Goal: Task Accomplishment & Management: Manage account settings

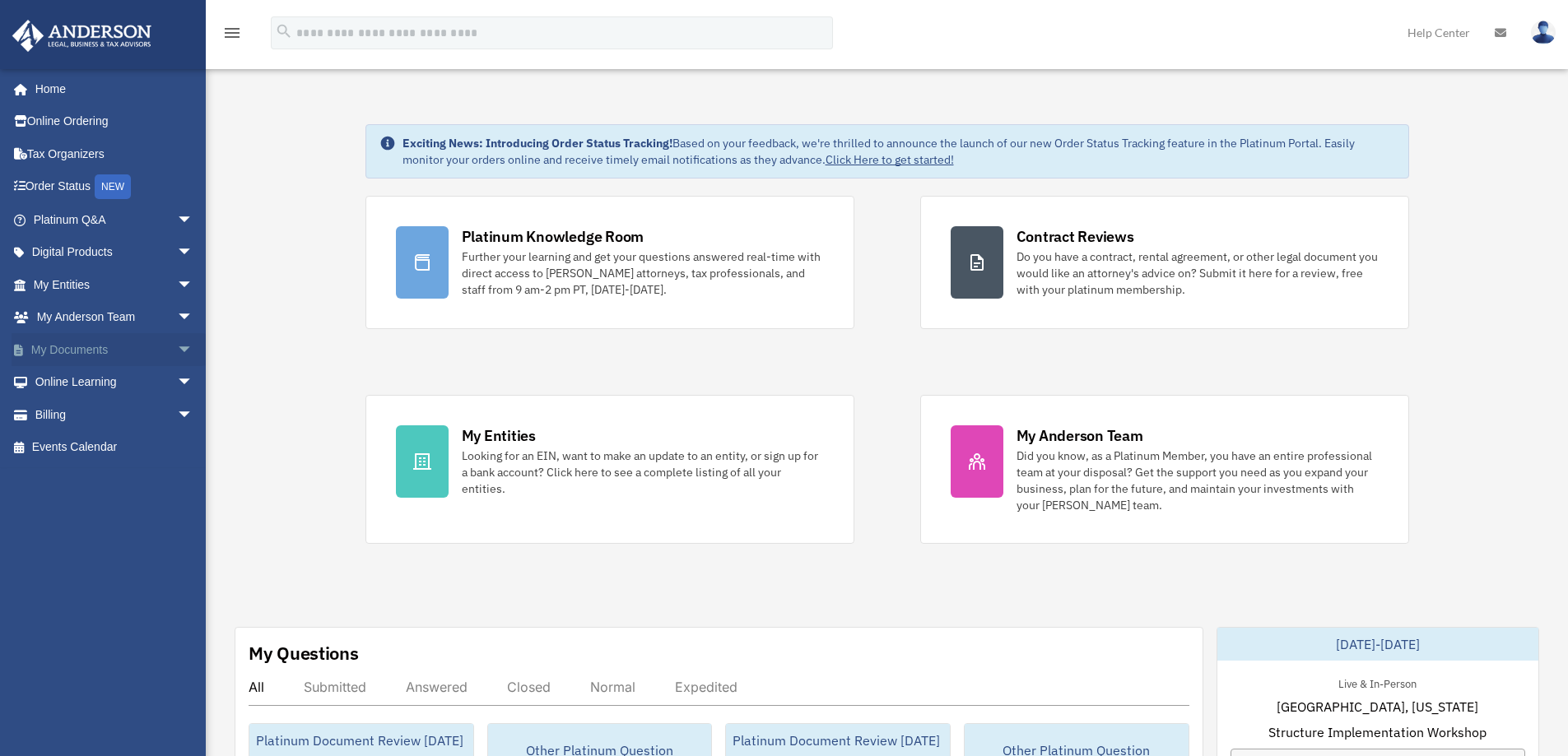
click at [85, 348] on link "My Documents arrow_drop_down" at bounding box center [115, 350] width 207 height 33
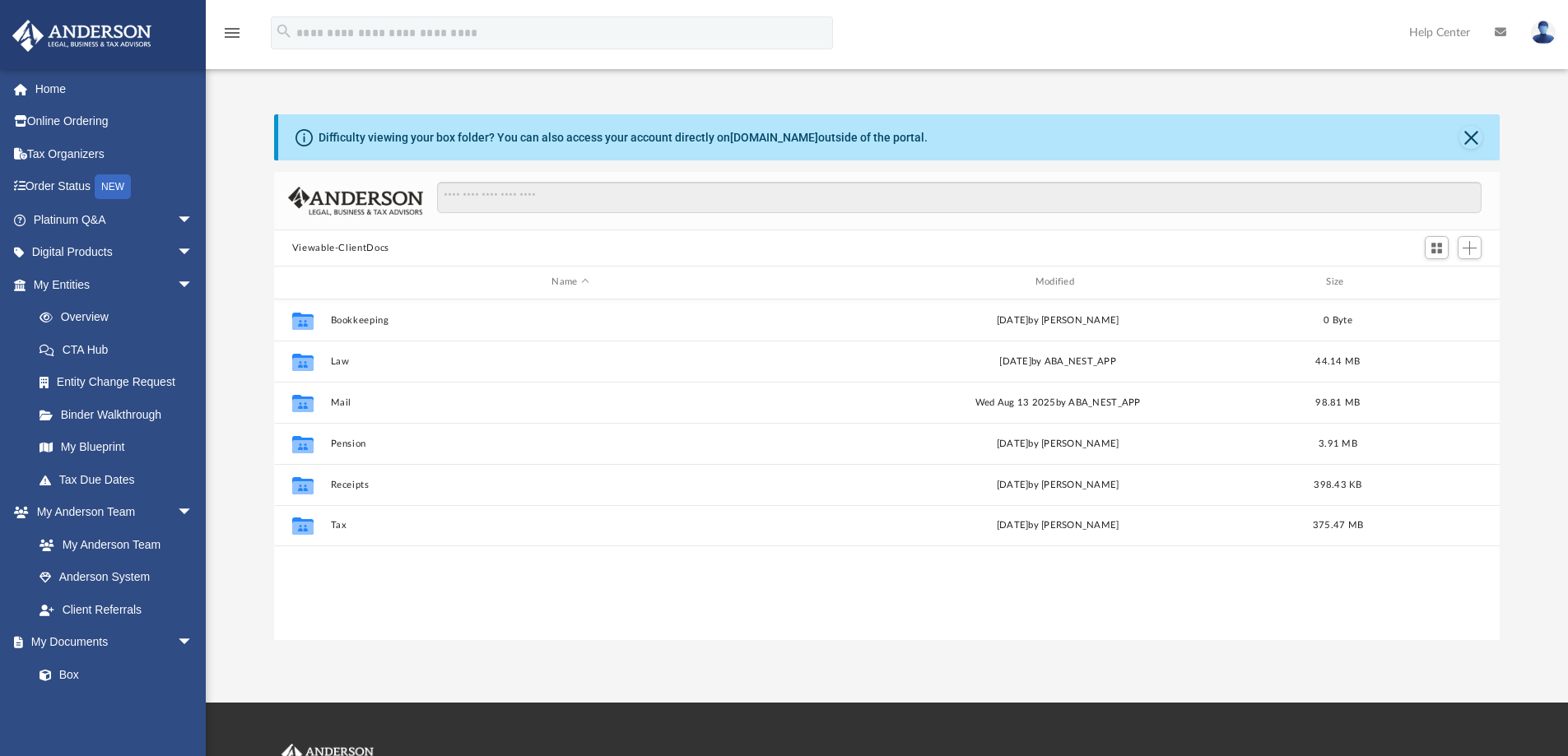
scroll to position [362, 1213]
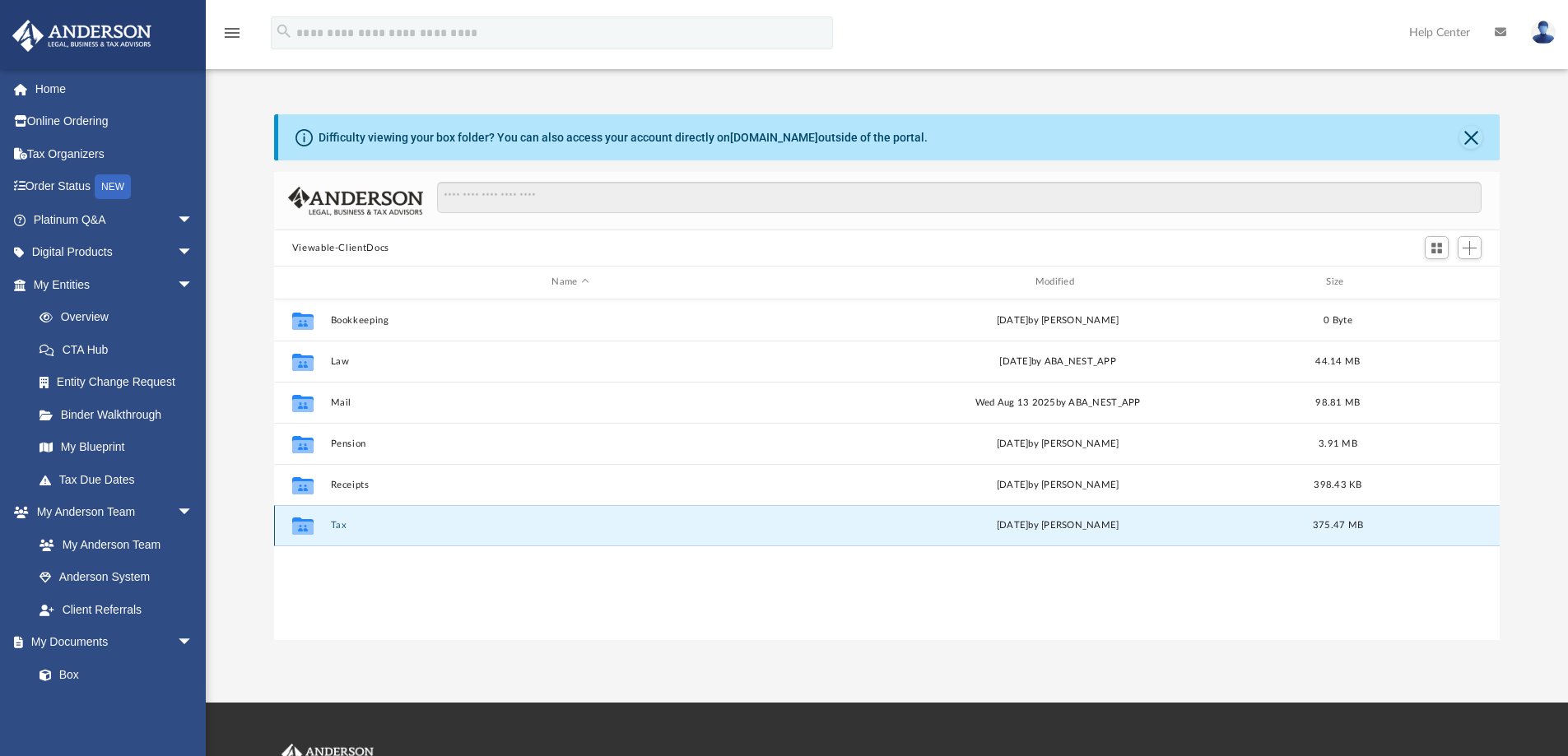
click at [339, 524] on button "Tax" at bounding box center [570, 526] width 480 height 10
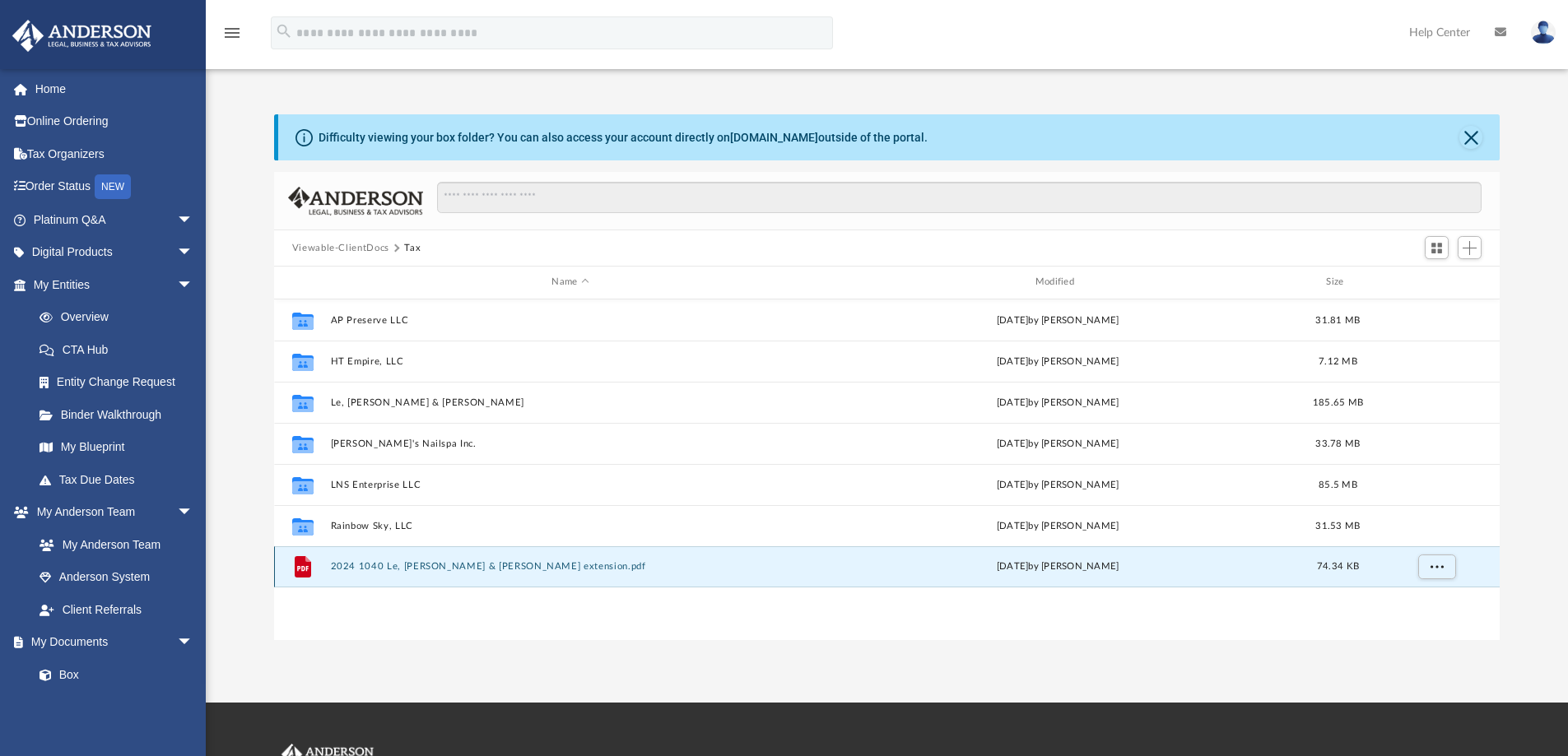
click at [336, 563] on button "2024 1040 Le, [PERSON_NAME] & [PERSON_NAME] extension.pdf" at bounding box center [570, 567] width 480 height 10
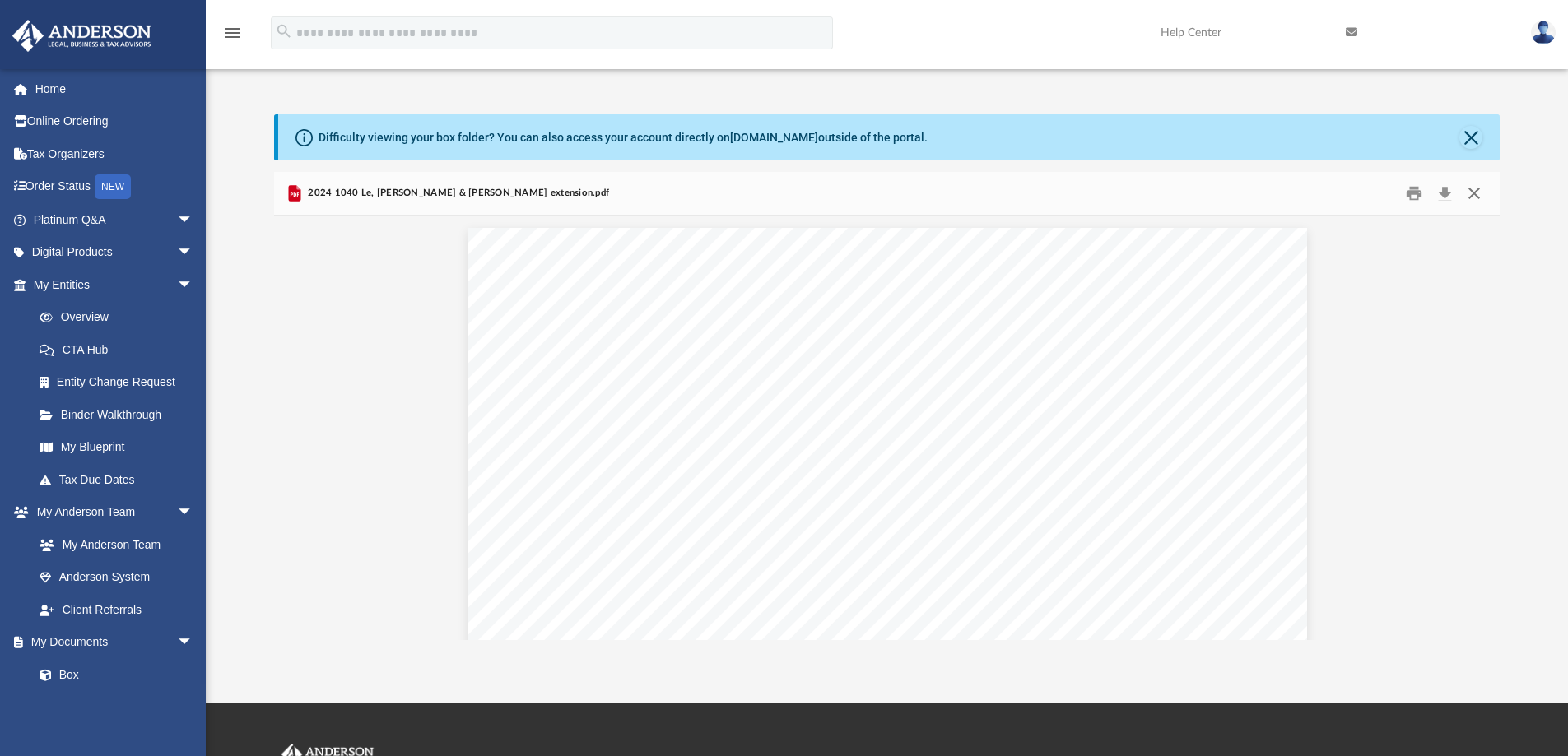
click at [1473, 191] on button "Close" at bounding box center [1474, 193] width 30 height 25
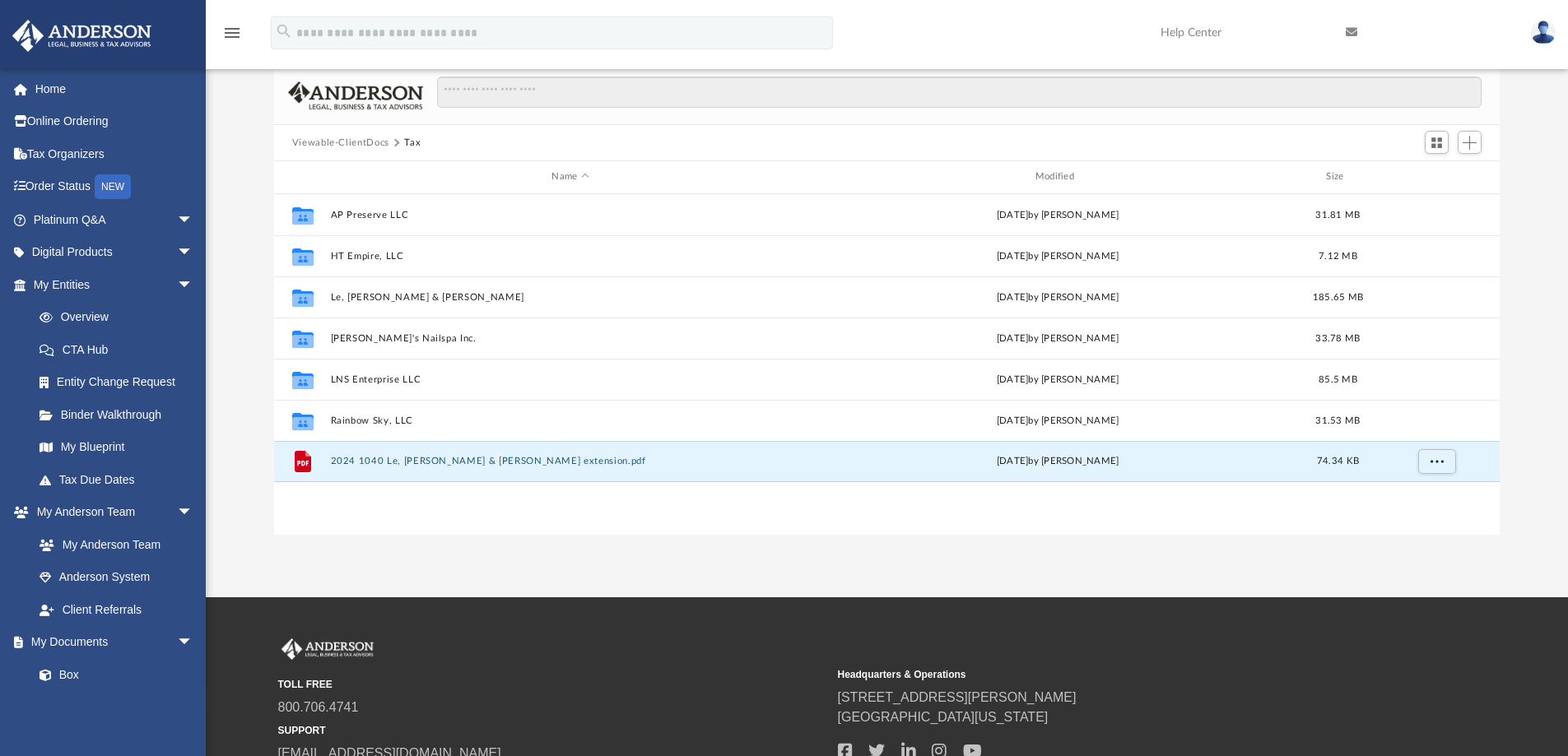
scroll to position [0, 0]
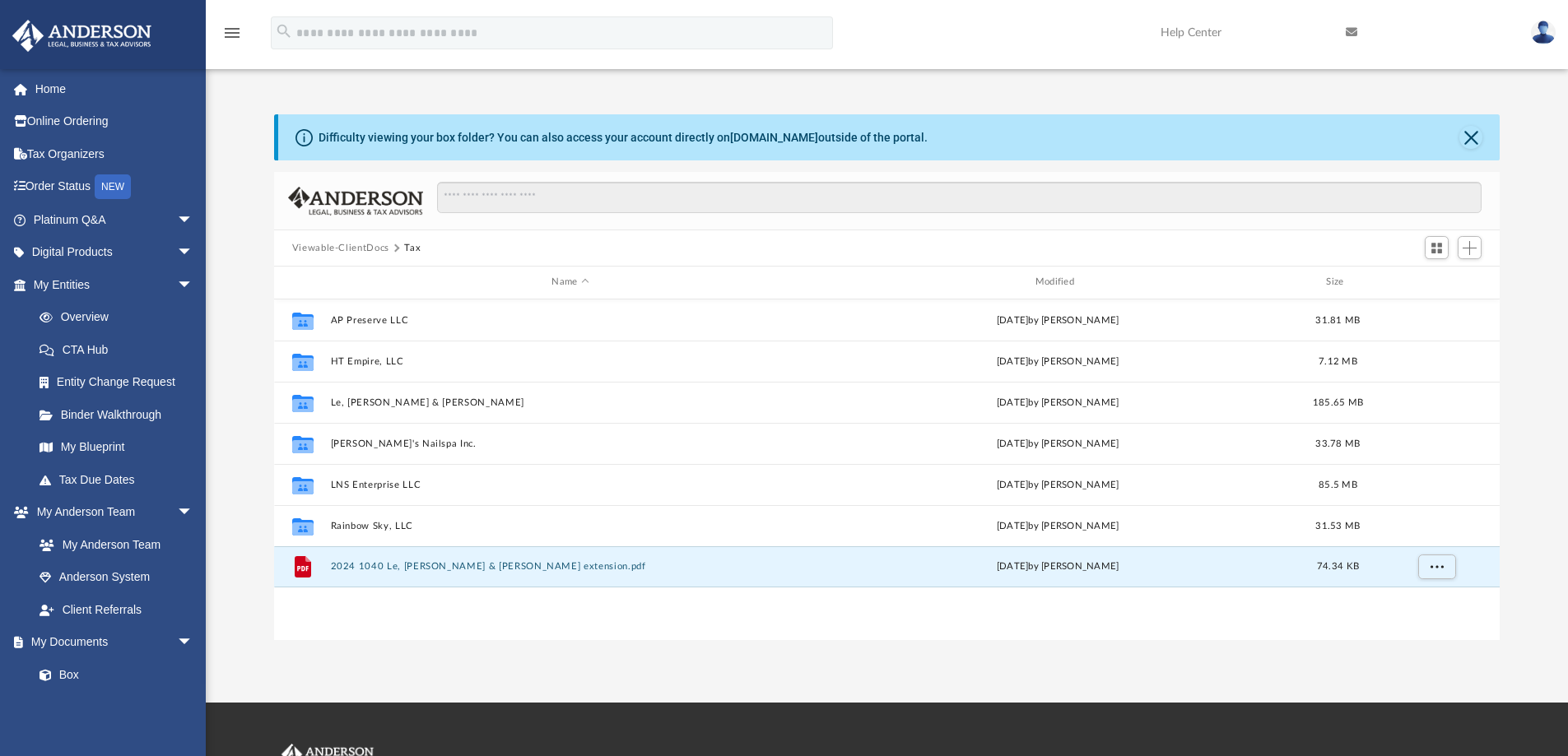
click at [370, 244] on button "Viewable-ClientDocs" at bounding box center [341, 248] width 97 height 15
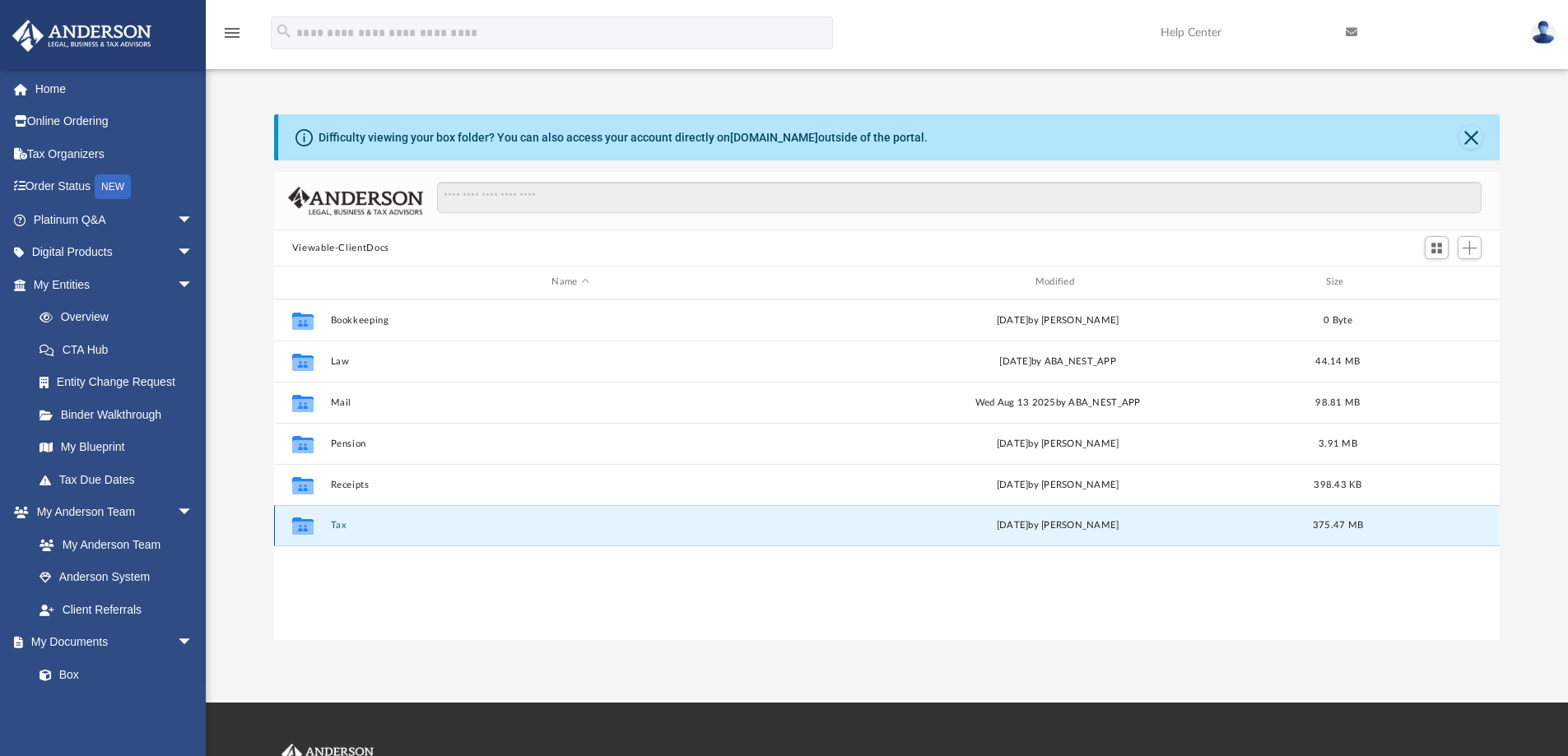
click at [336, 525] on button "Tax" at bounding box center [570, 526] width 480 height 10
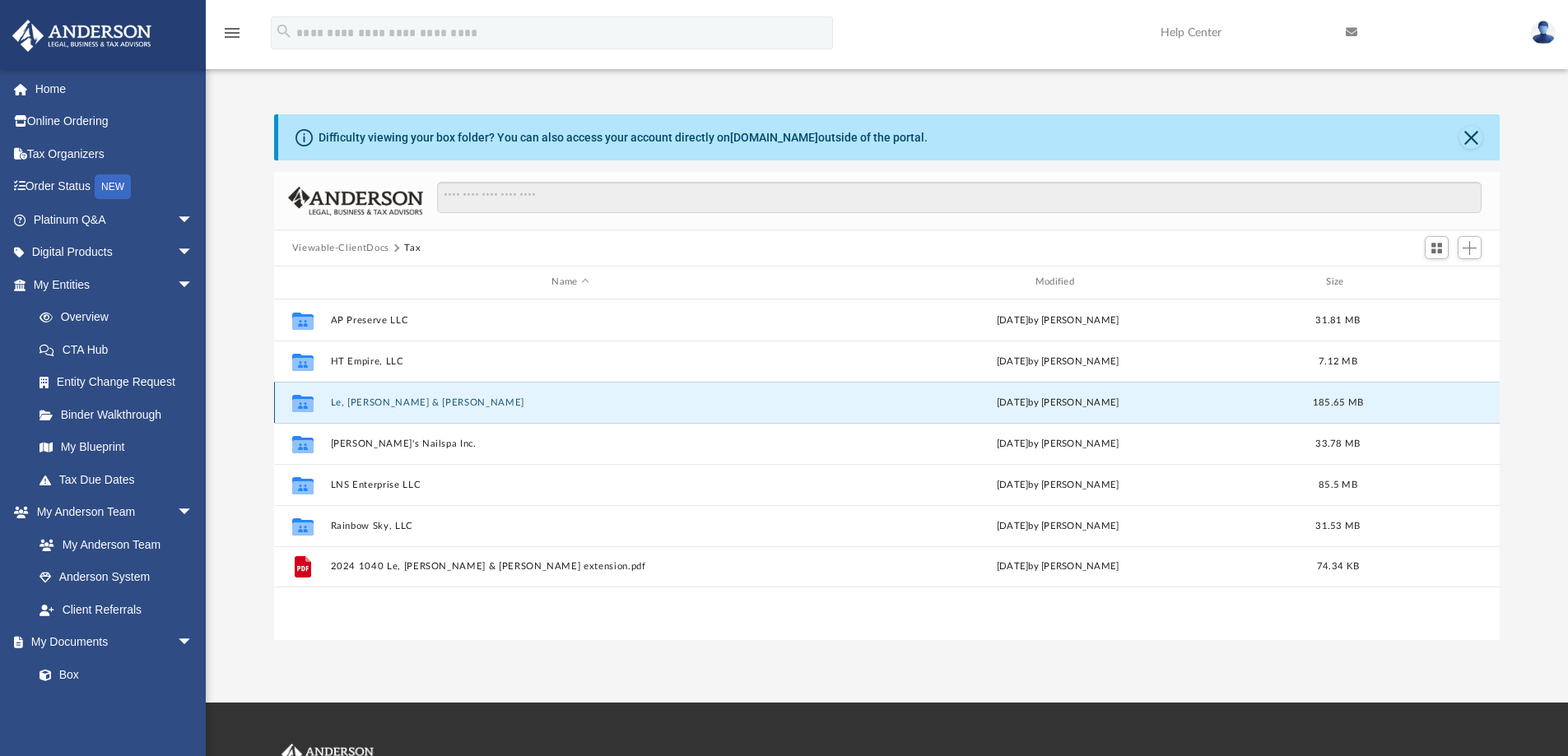
click at [353, 401] on button "Le, [PERSON_NAME] & [PERSON_NAME]" at bounding box center [570, 402] width 480 height 10
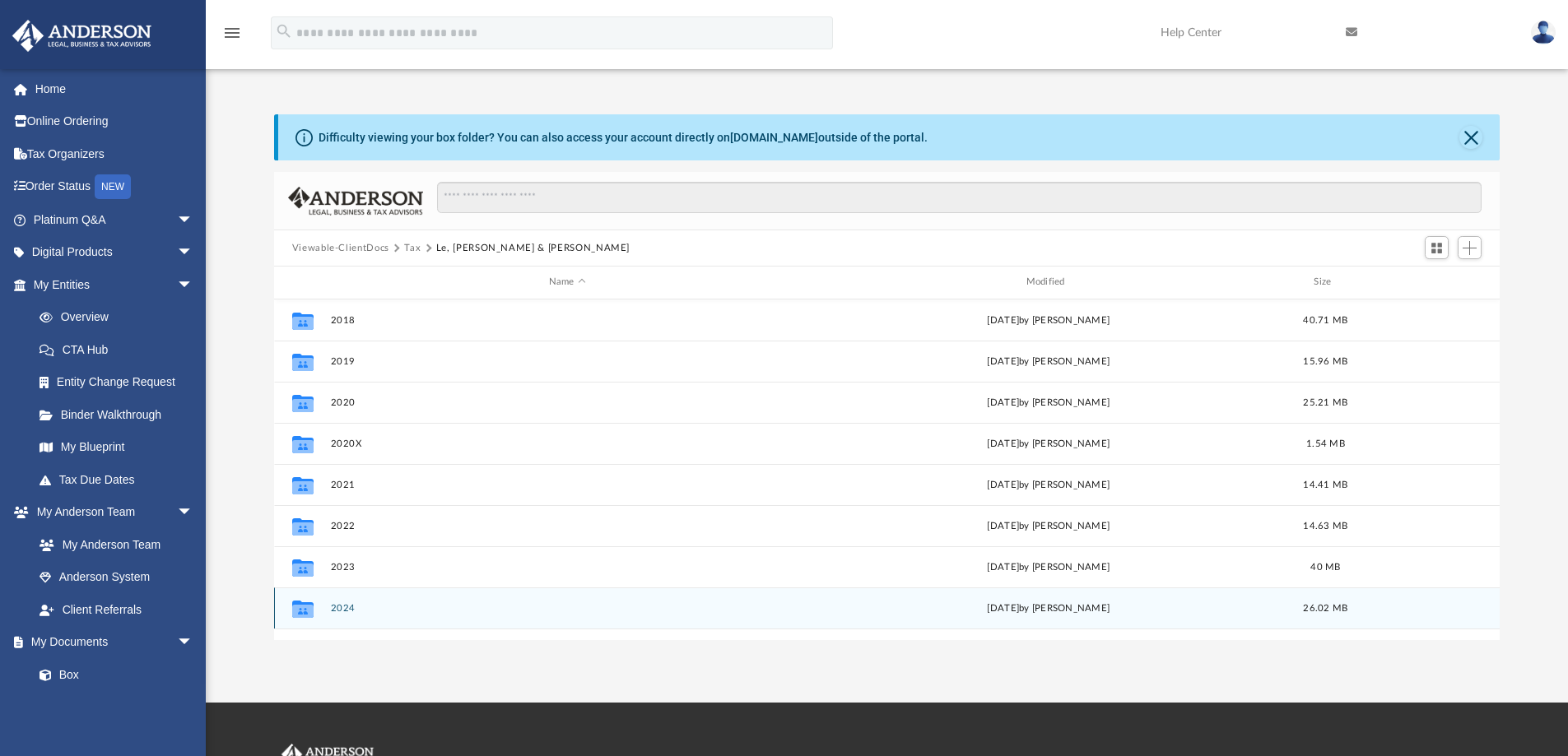
click at [346, 607] on button "2024" at bounding box center [568, 608] width 475 height 10
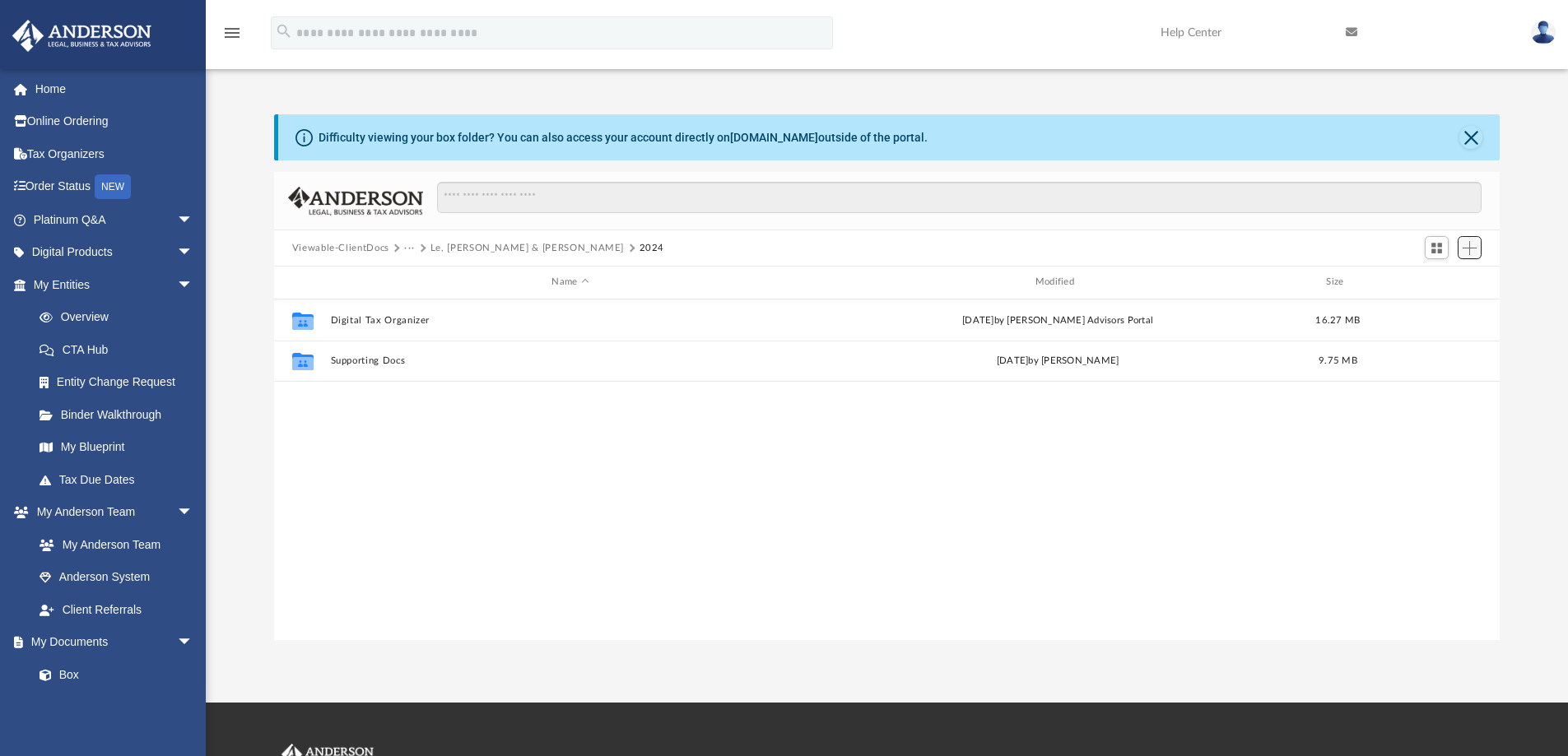
click at [1470, 244] on span "Add" at bounding box center [1470, 248] width 14 height 14
click at [1447, 308] on li "New Folder" at bounding box center [1446, 307] width 53 height 17
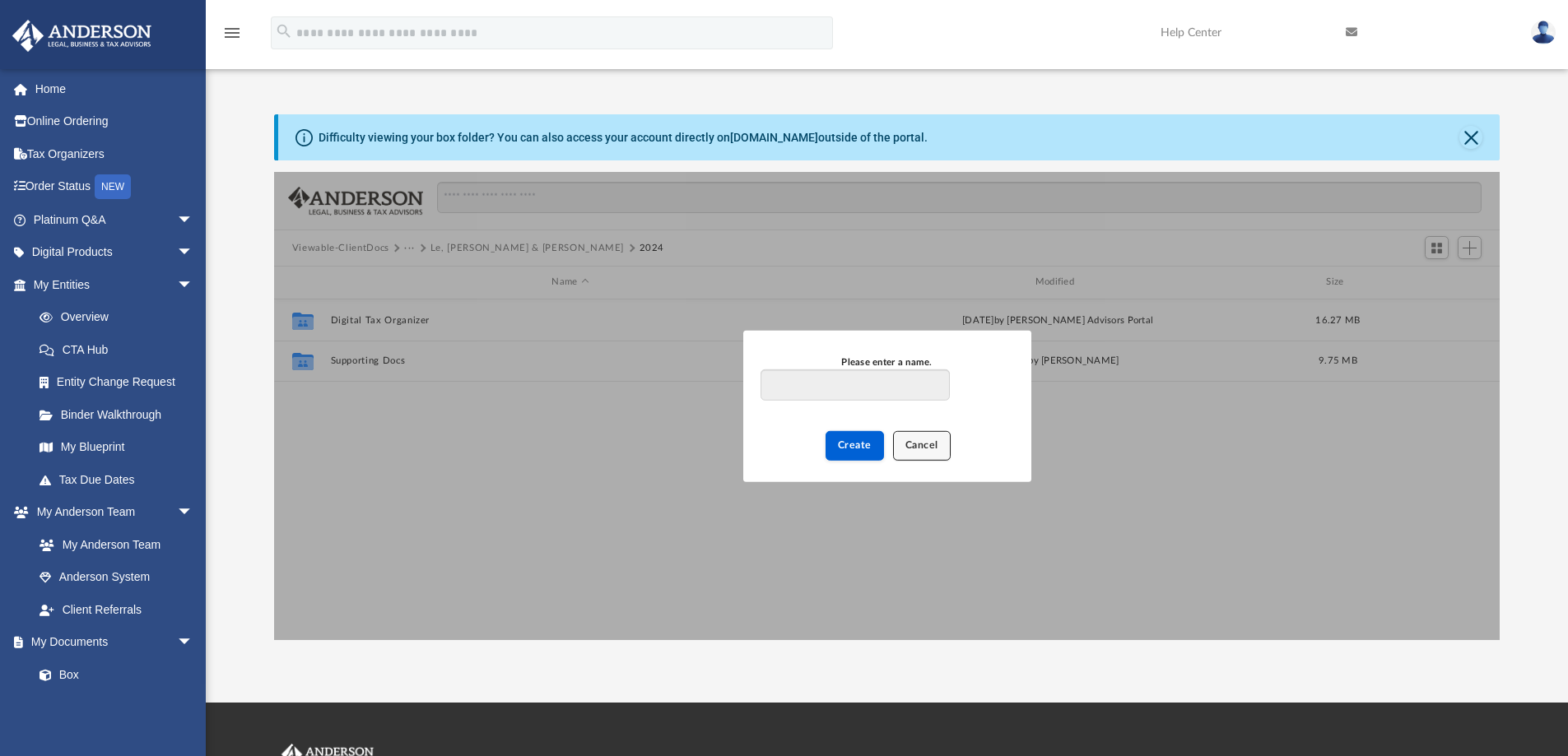
click at [936, 443] on span "Cancel" at bounding box center [922, 445] width 33 height 10
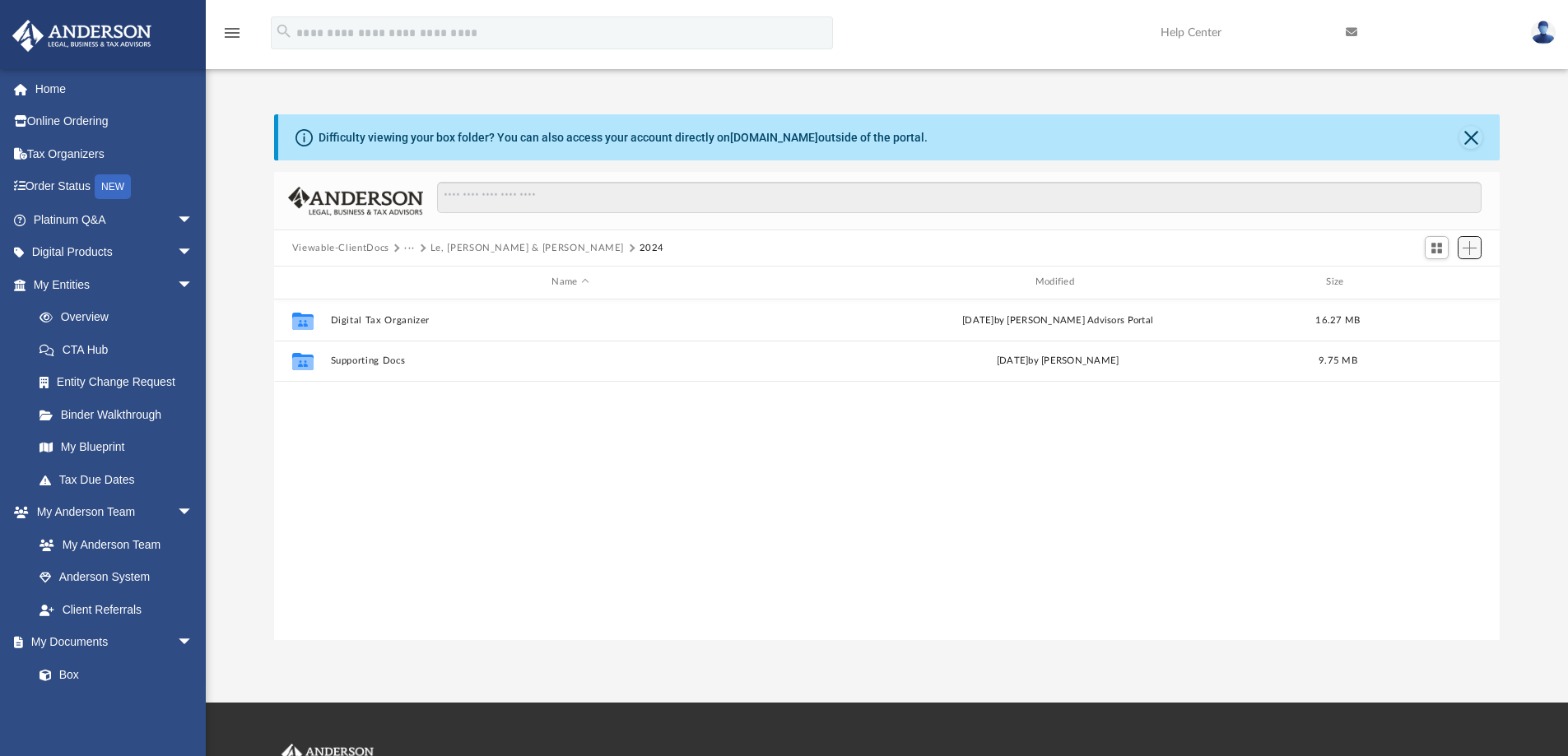
click at [1474, 246] on span "Add" at bounding box center [1470, 248] width 14 height 14
click at [1438, 280] on li "Upload" at bounding box center [1446, 281] width 53 height 17
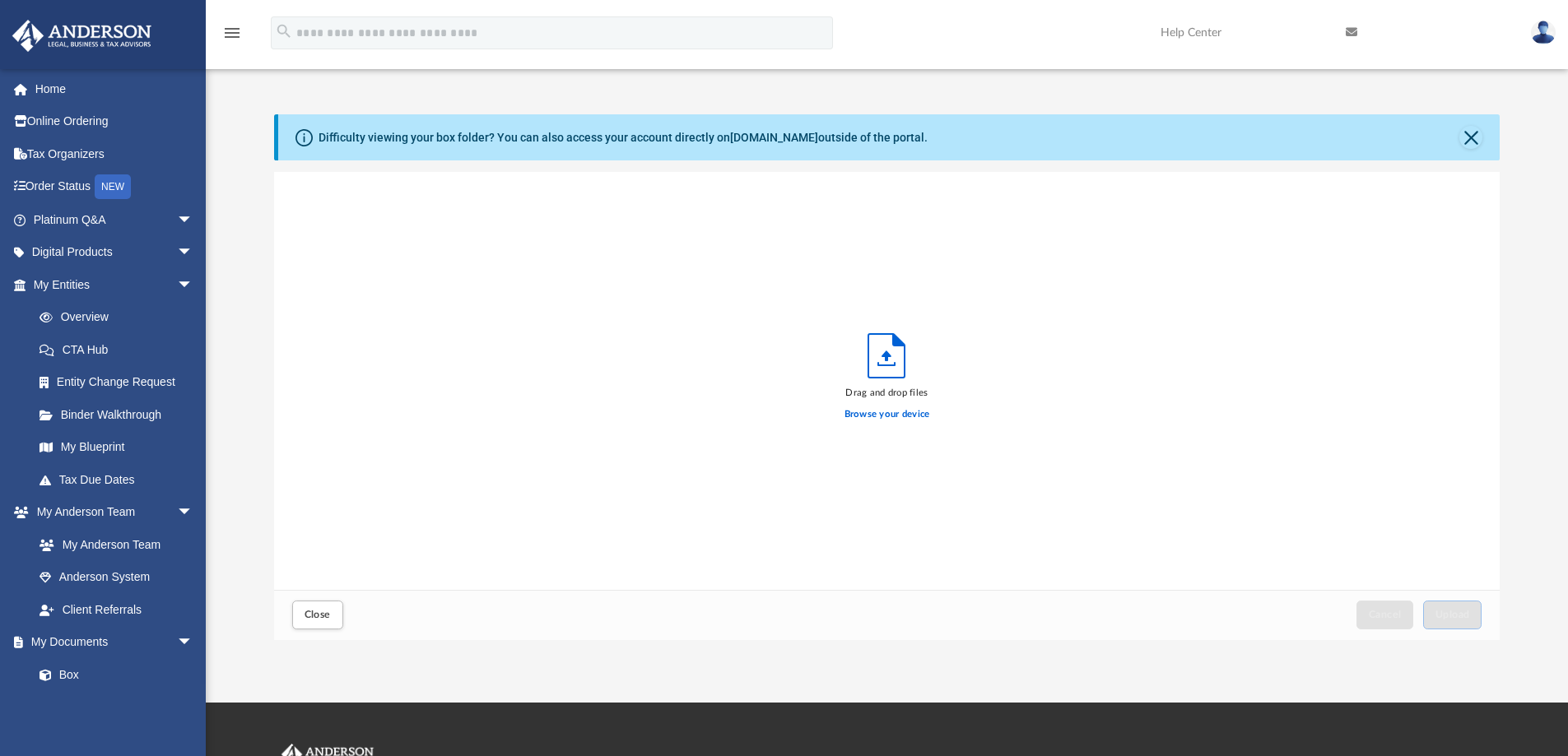
scroll to position [405, 1213]
click at [888, 414] on label "Browse your device" at bounding box center [887, 414] width 85 height 15
click at [0, 0] on input "Browse your device" at bounding box center [0, 0] width 0 height 0
click at [1465, 611] on span "Upload" at bounding box center [1453, 614] width 35 height 10
click at [900, 407] on label "Select More Files" at bounding box center [887, 412] width 75 height 15
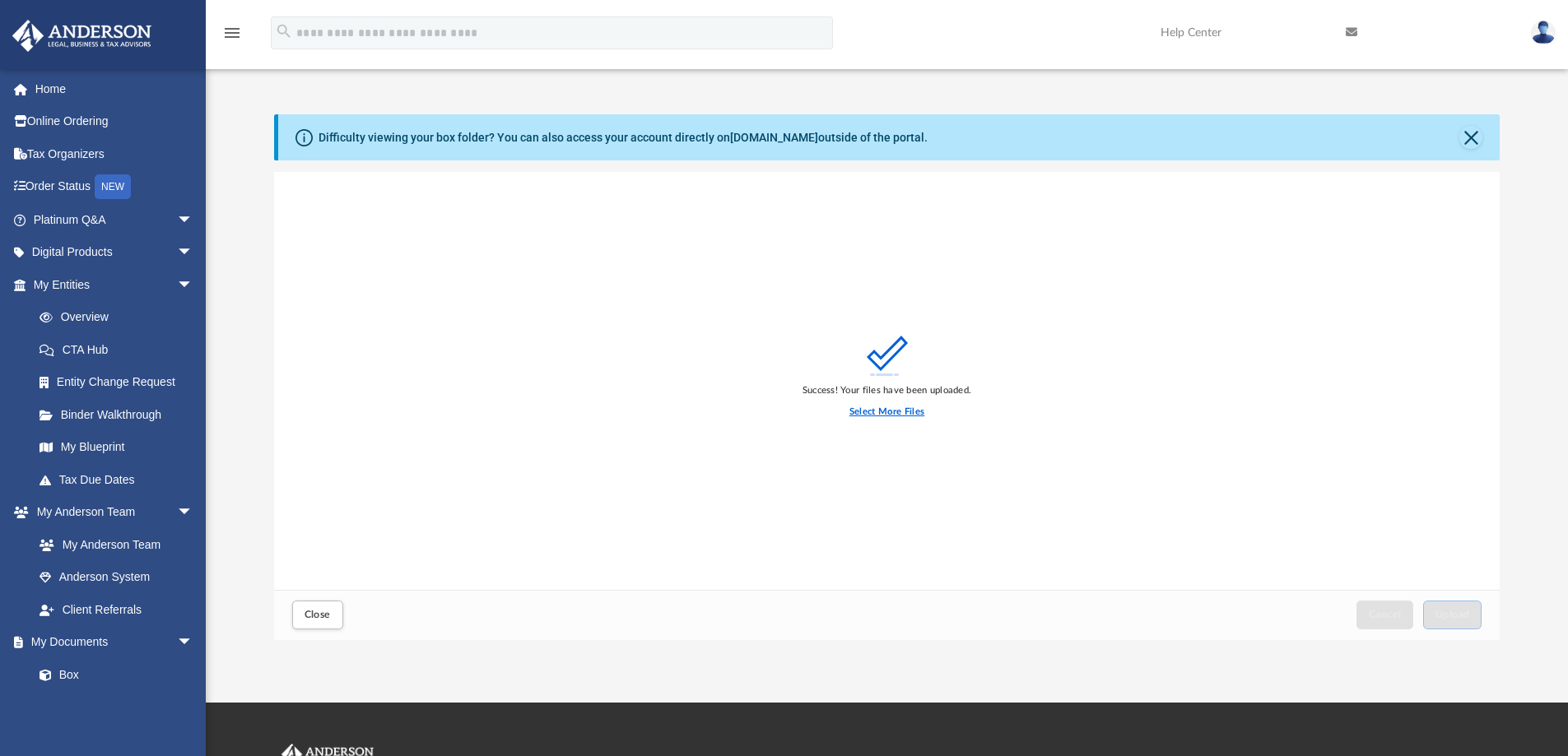
click at [0, 0] on input "Select More Files" at bounding box center [0, 0] width 0 height 0
click at [869, 412] on label "Select More Files" at bounding box center [887, 412] width 75 height 15
click at [0, 0] on input "Select More Files" at bounding box center [0, 0] width 0 height 0
click at [1452, 613] on span "Upload" at bounding box center [1453, 614] width 35 height 10
click at [316, 608] on button "Close" at bounding box center [317, 614] width 51 height 29
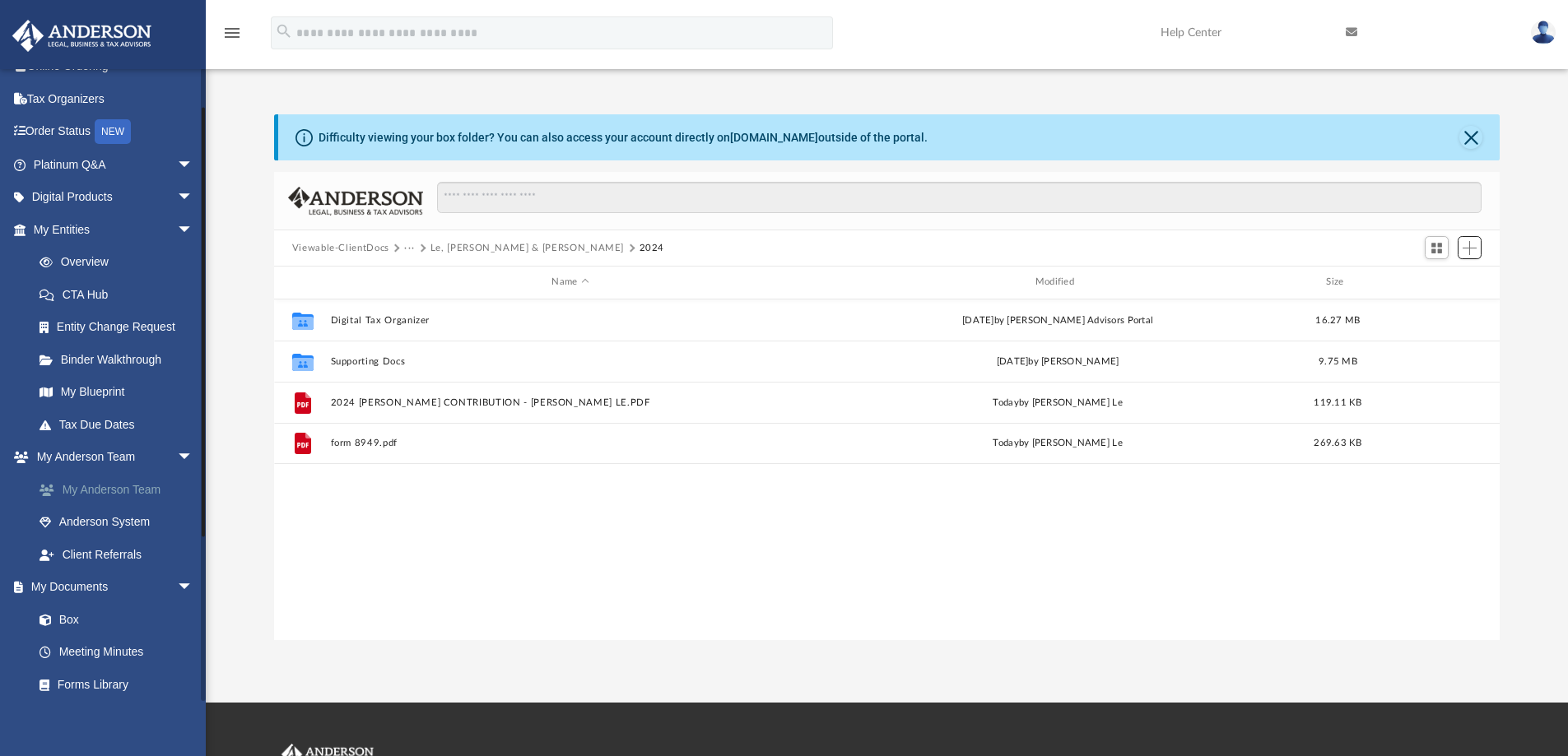
scroll to position [83, 0]
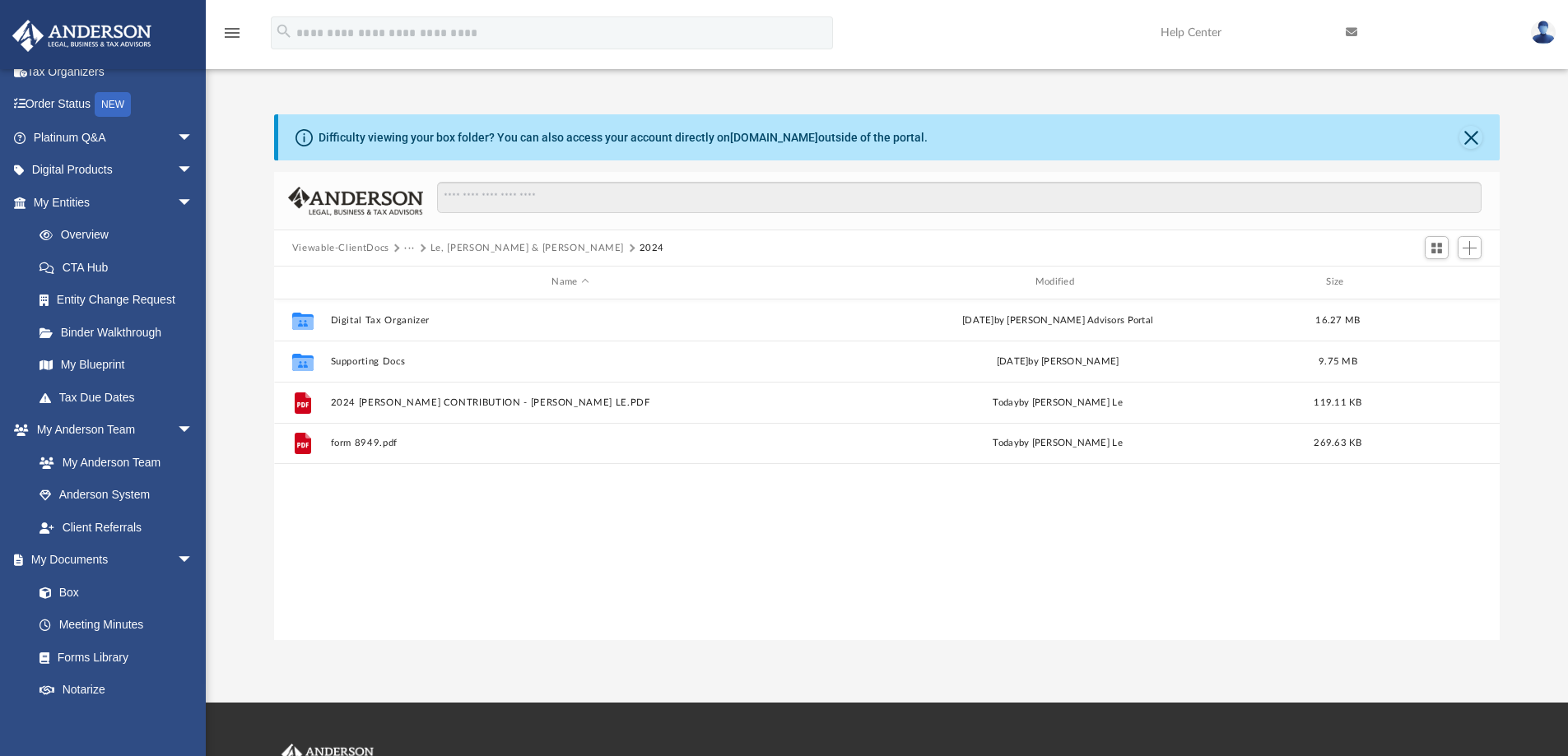
click at [362, 249] on button "Viewable-ClientDocs" at bounding box center [341, 248] width 97 height 15
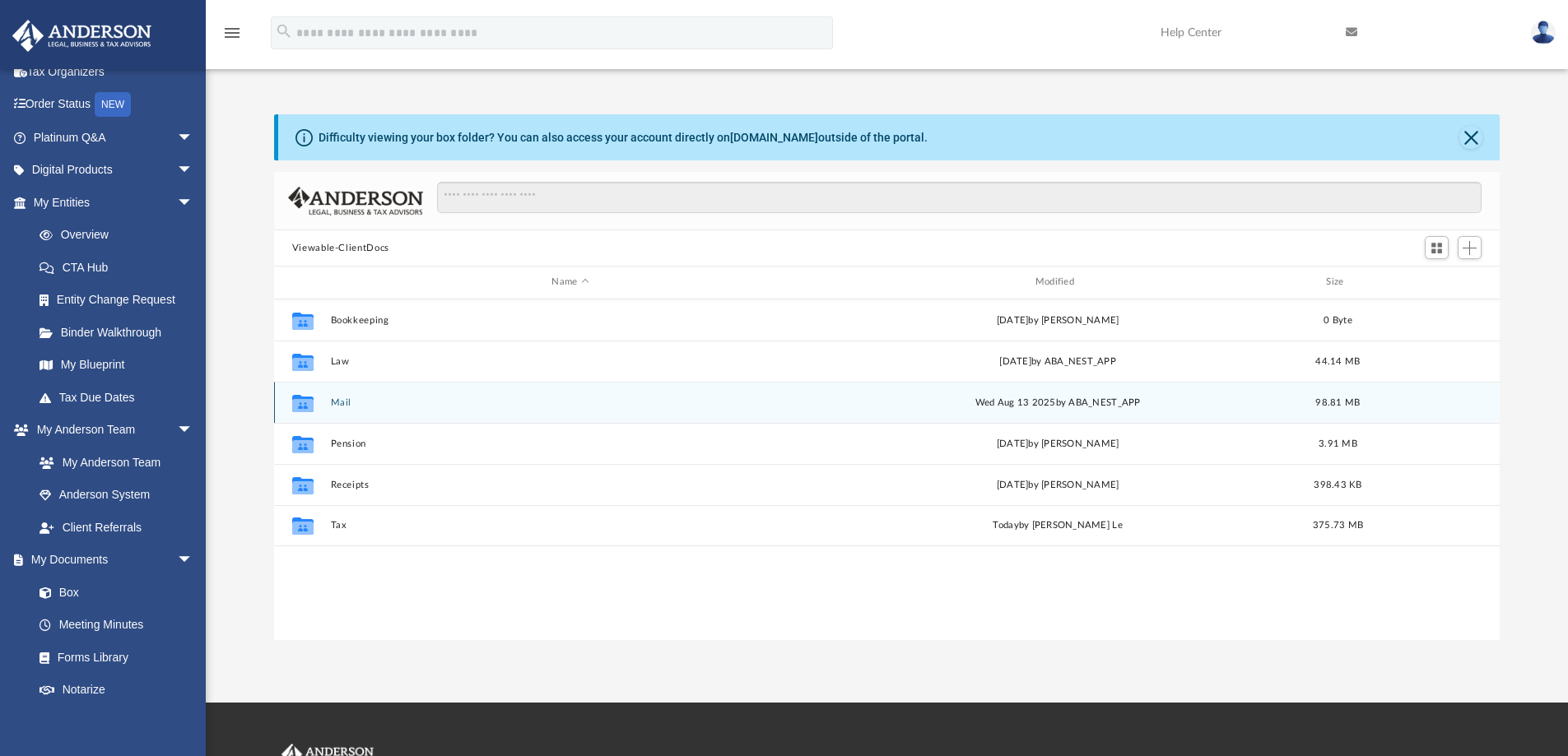
click at [344, 401] on button "Mail" at bounding box center [570, 402] width 480 height 10
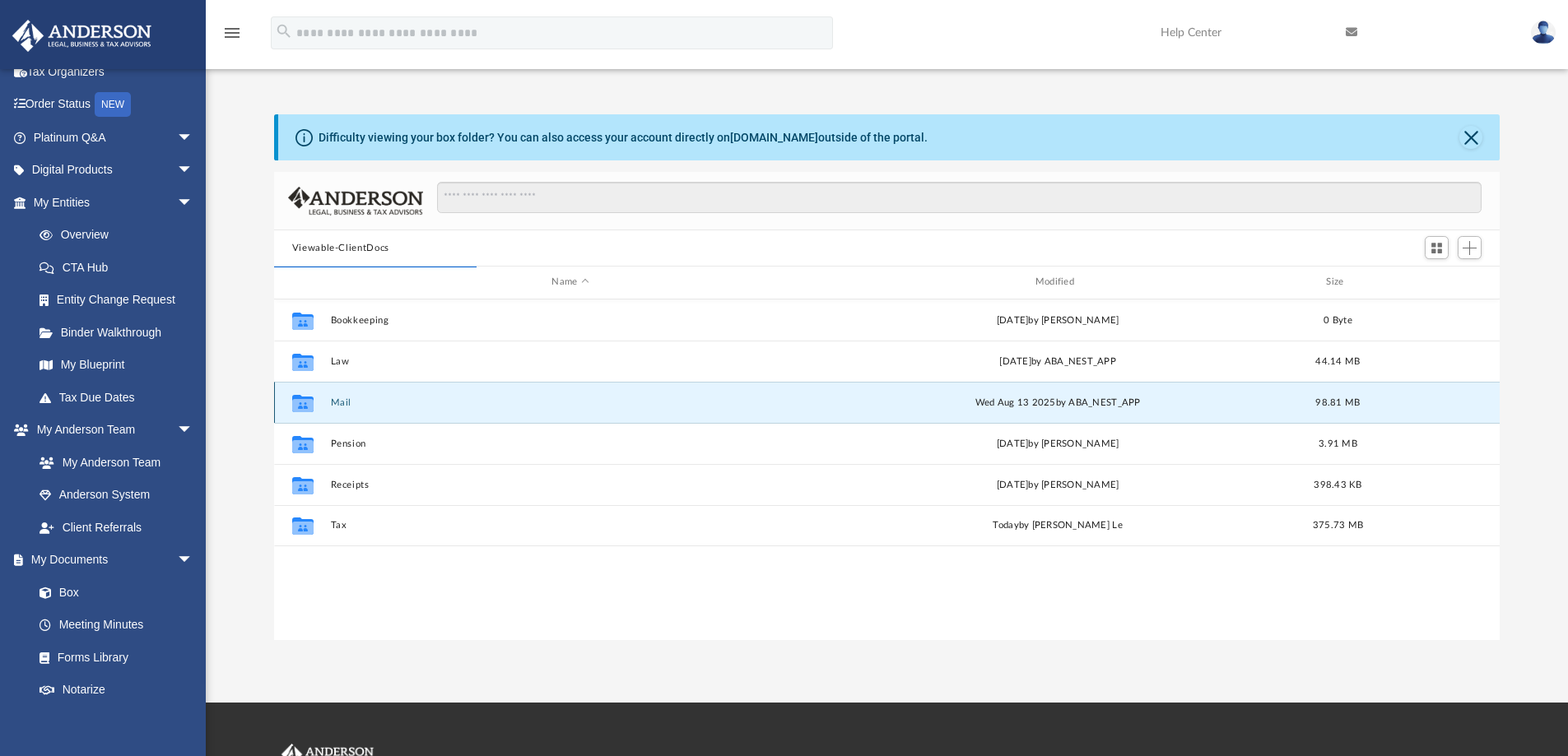
click at [339, 401] on button "Mail" at bounding box center [570, 402] width 480 height 10
click at [304, 404] on icon "grid" at bounding box center [302, 403] width 22 height 17
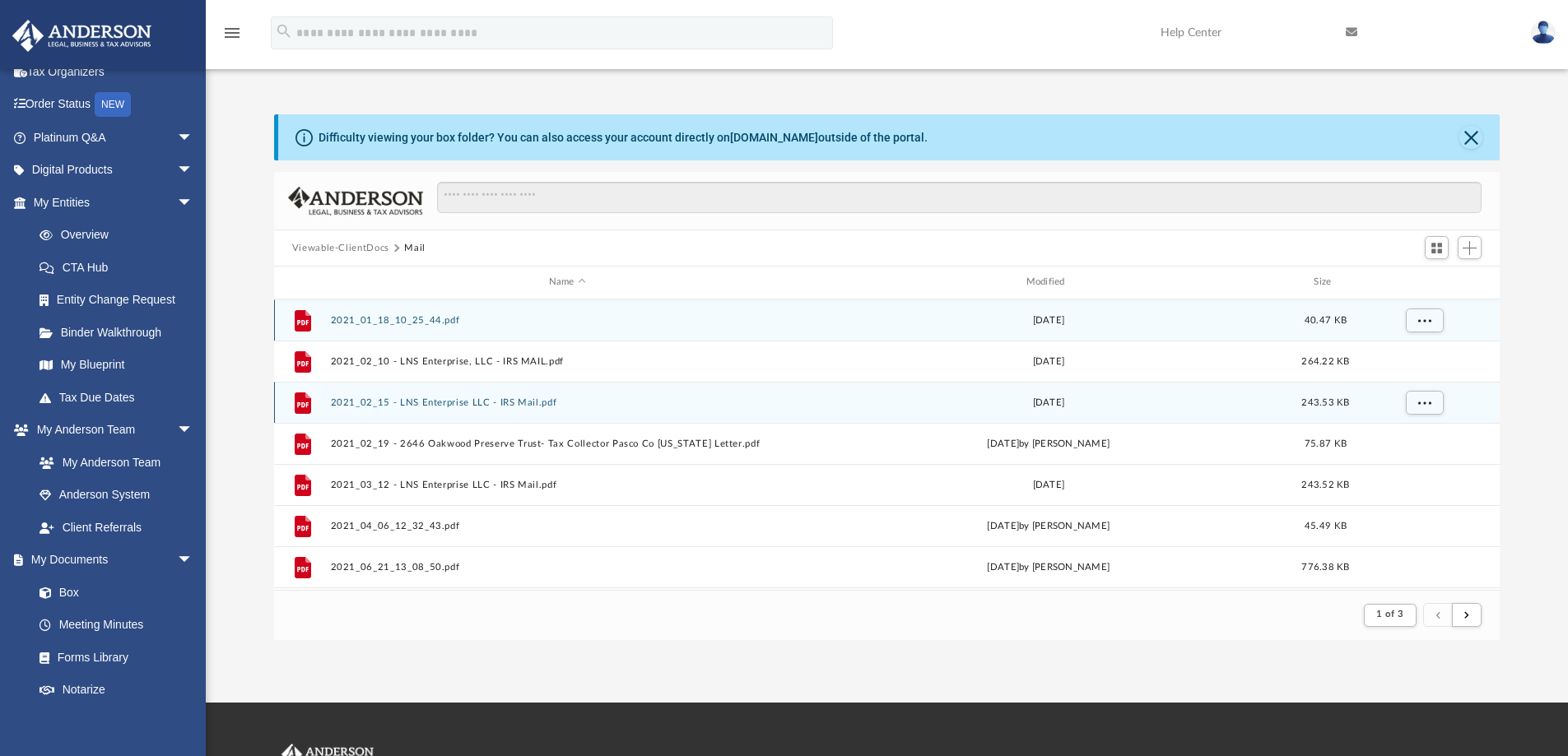
scroll to position [311, 1213]
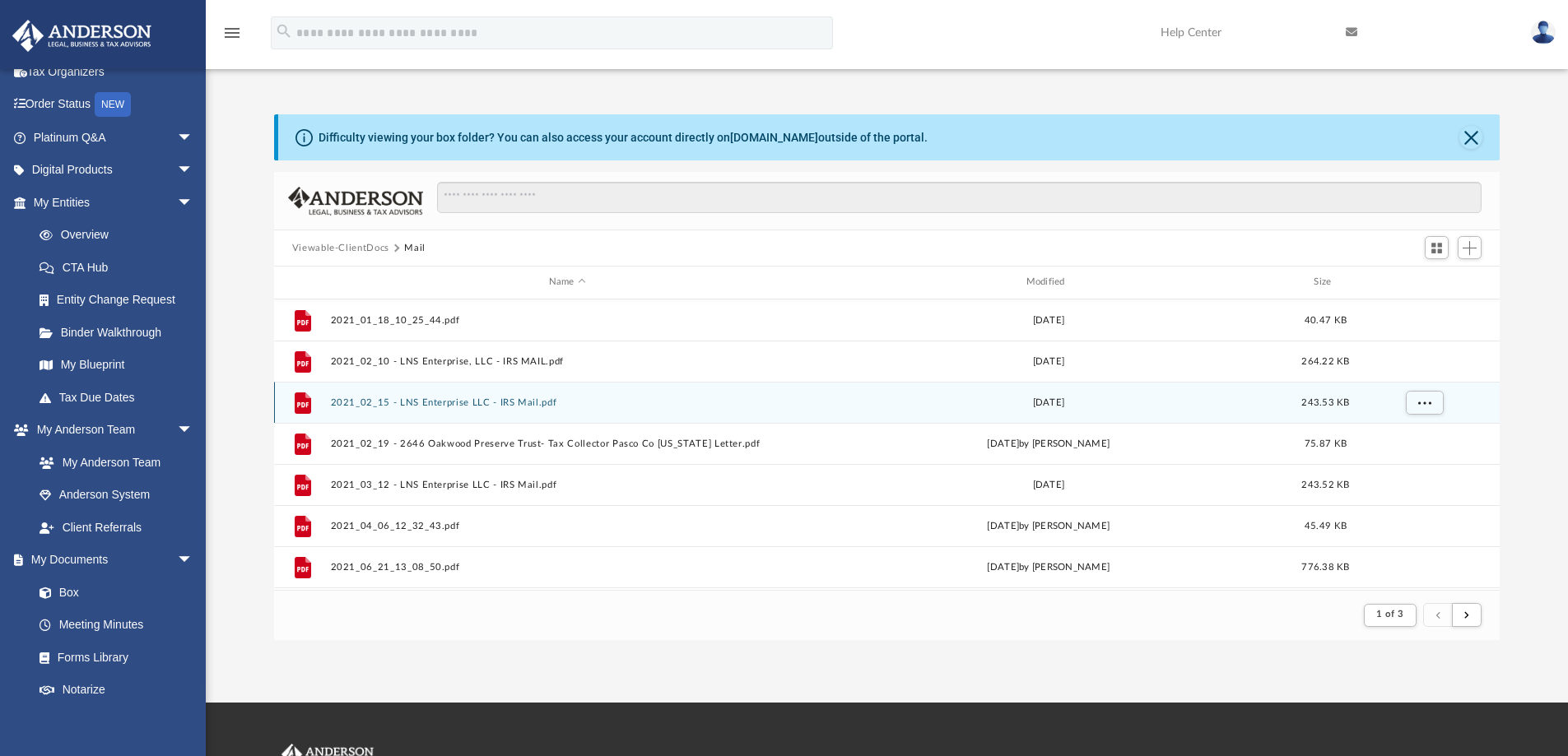
click at [304, 404] on icon "grid" at bounding box center [302, 404] width 11 height 5
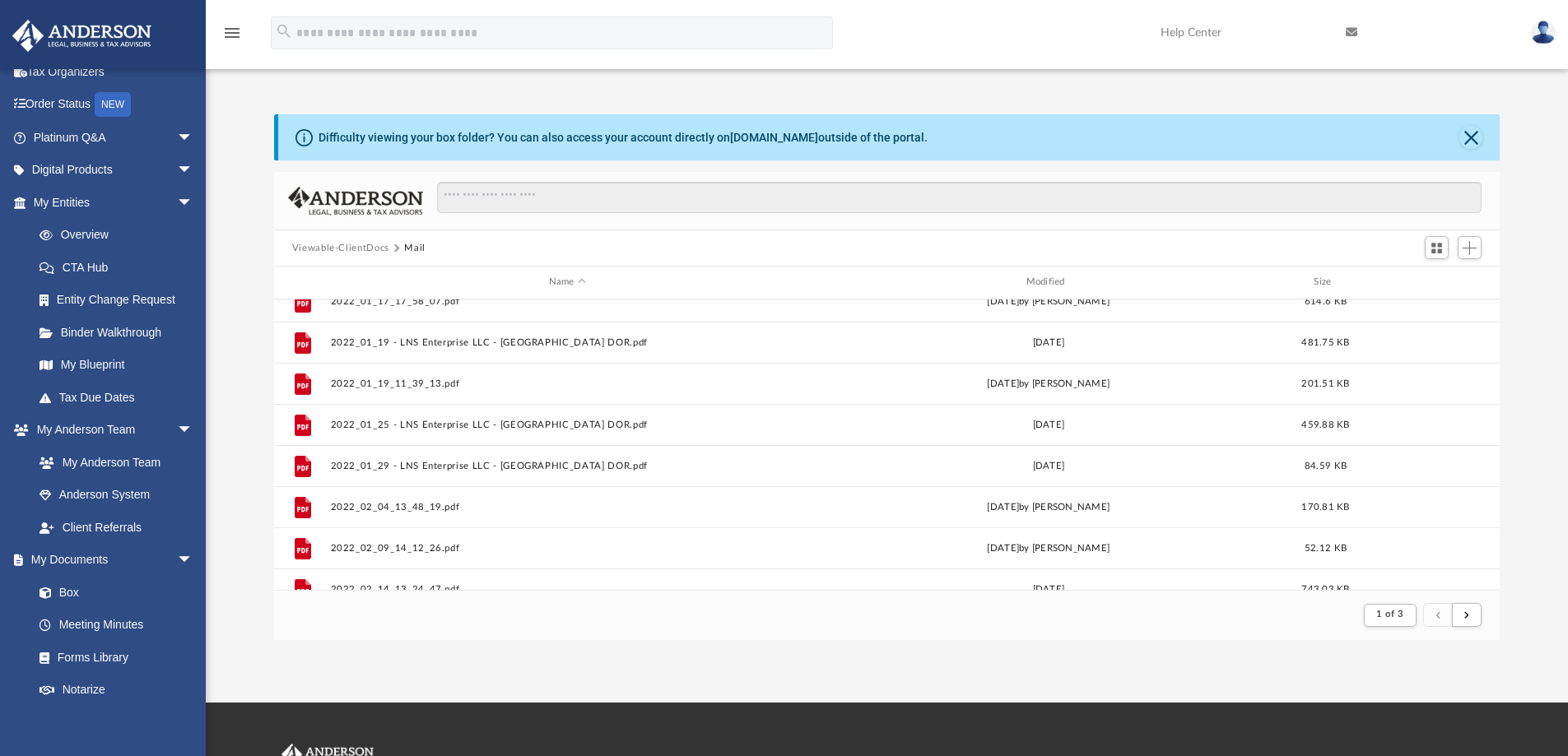
scroll to position [1767, 0]
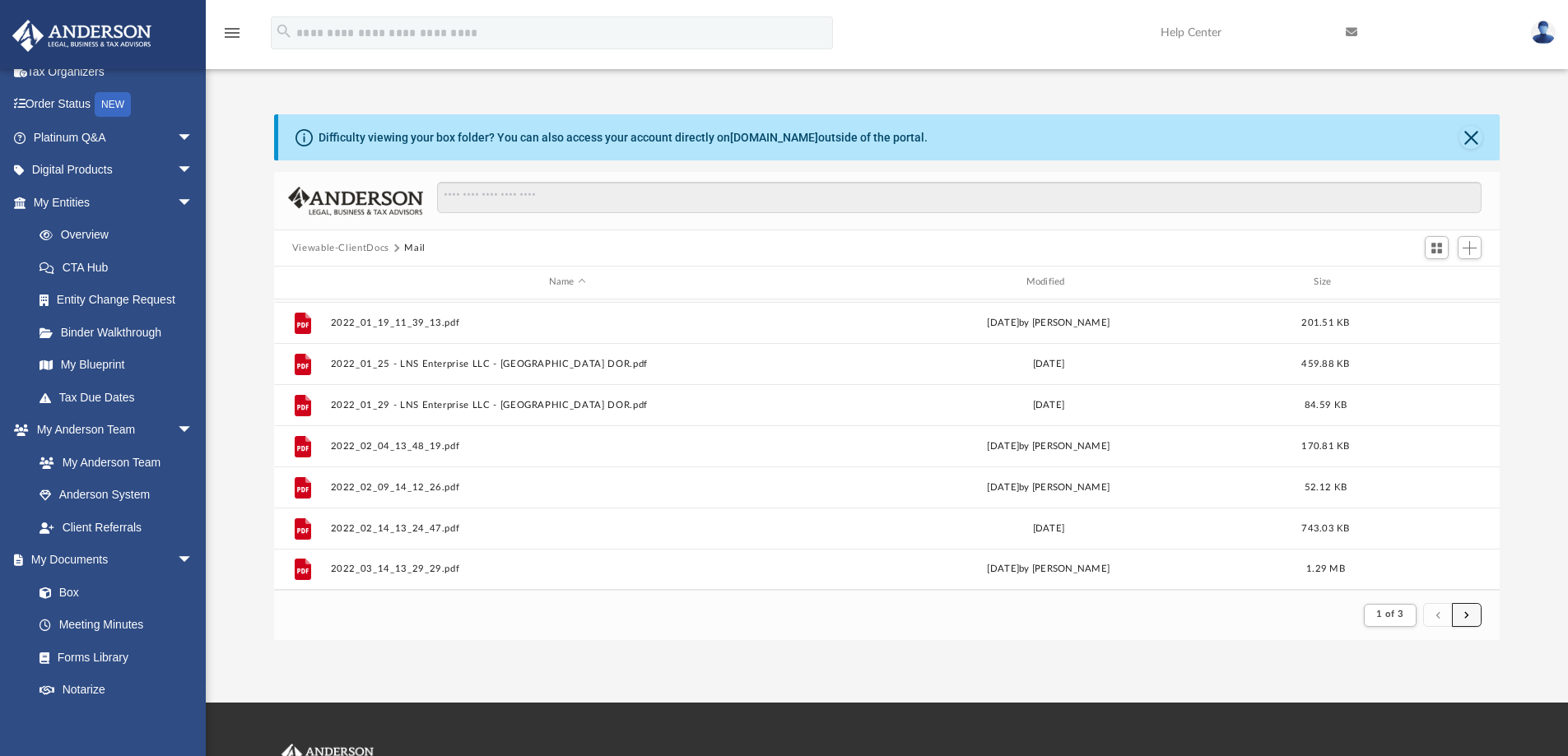
click at [1471, 613] on button "submit" at bounding box center [1467, 614] width 30 height 23
click at [1468, 614] on span "submit" at bounding box center [1467, 615] width 5 height 9
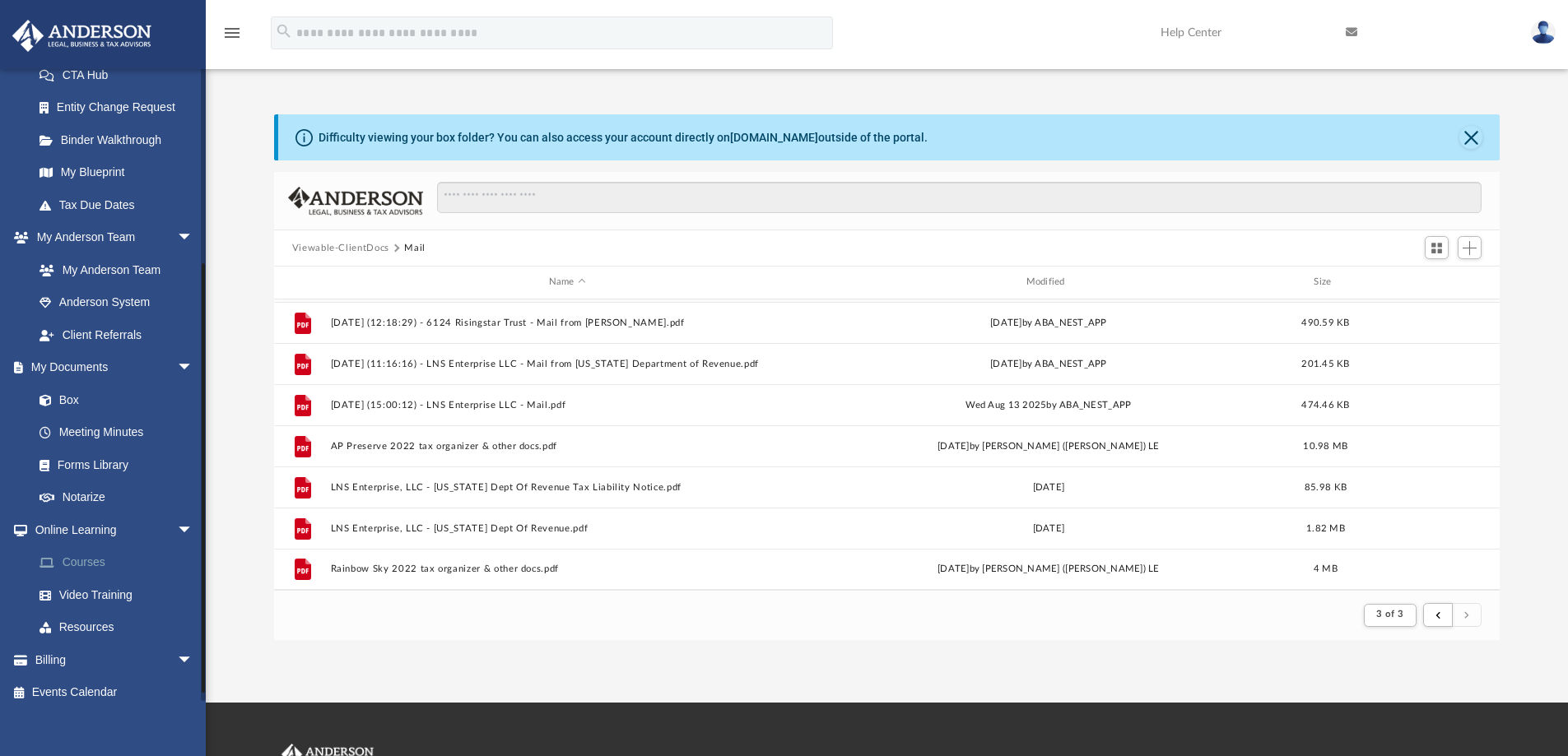
scroll to position [287, 0]
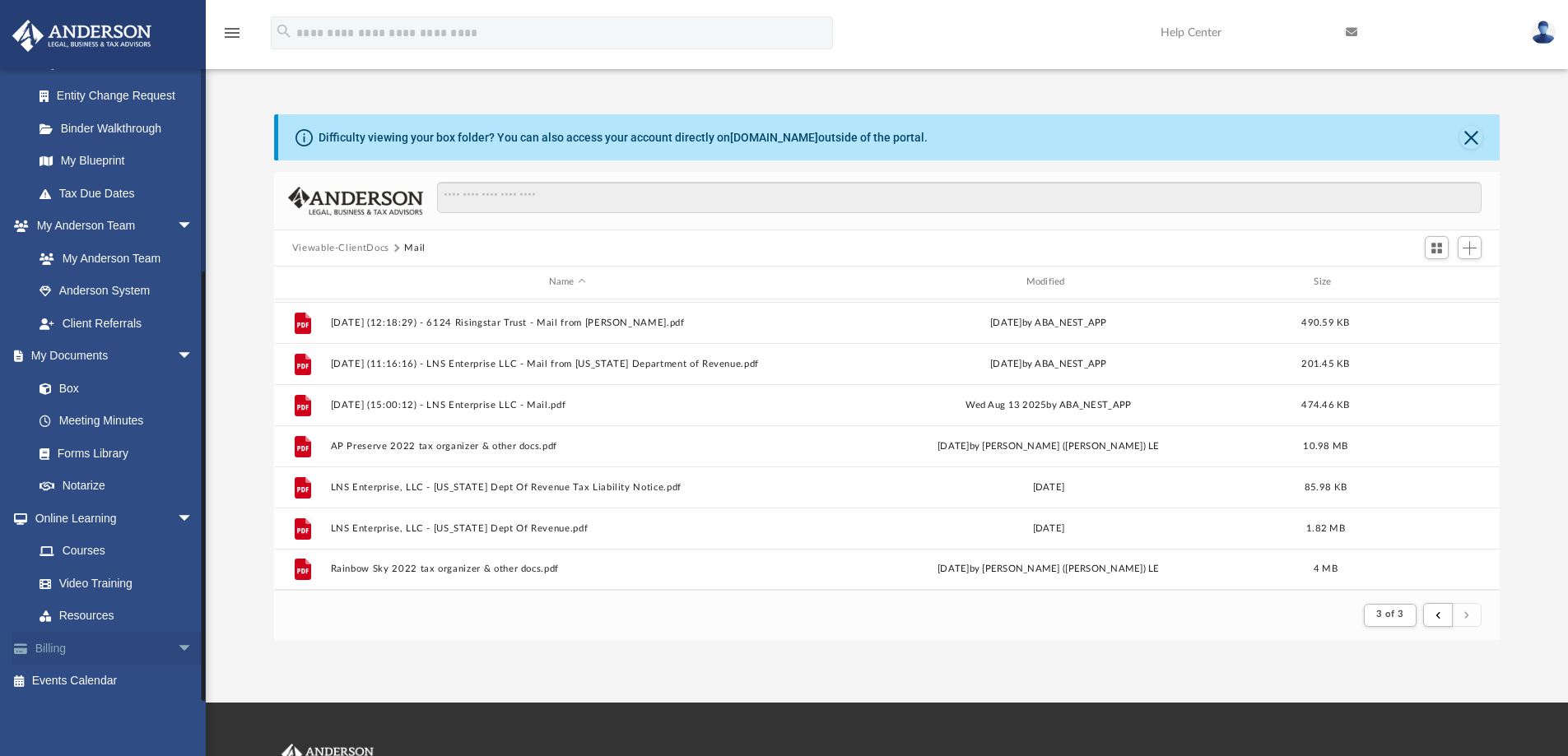
click at [62, 648] on link "Billing arrow_drop_down" at bounding box center [115, 648] width 207 height 33
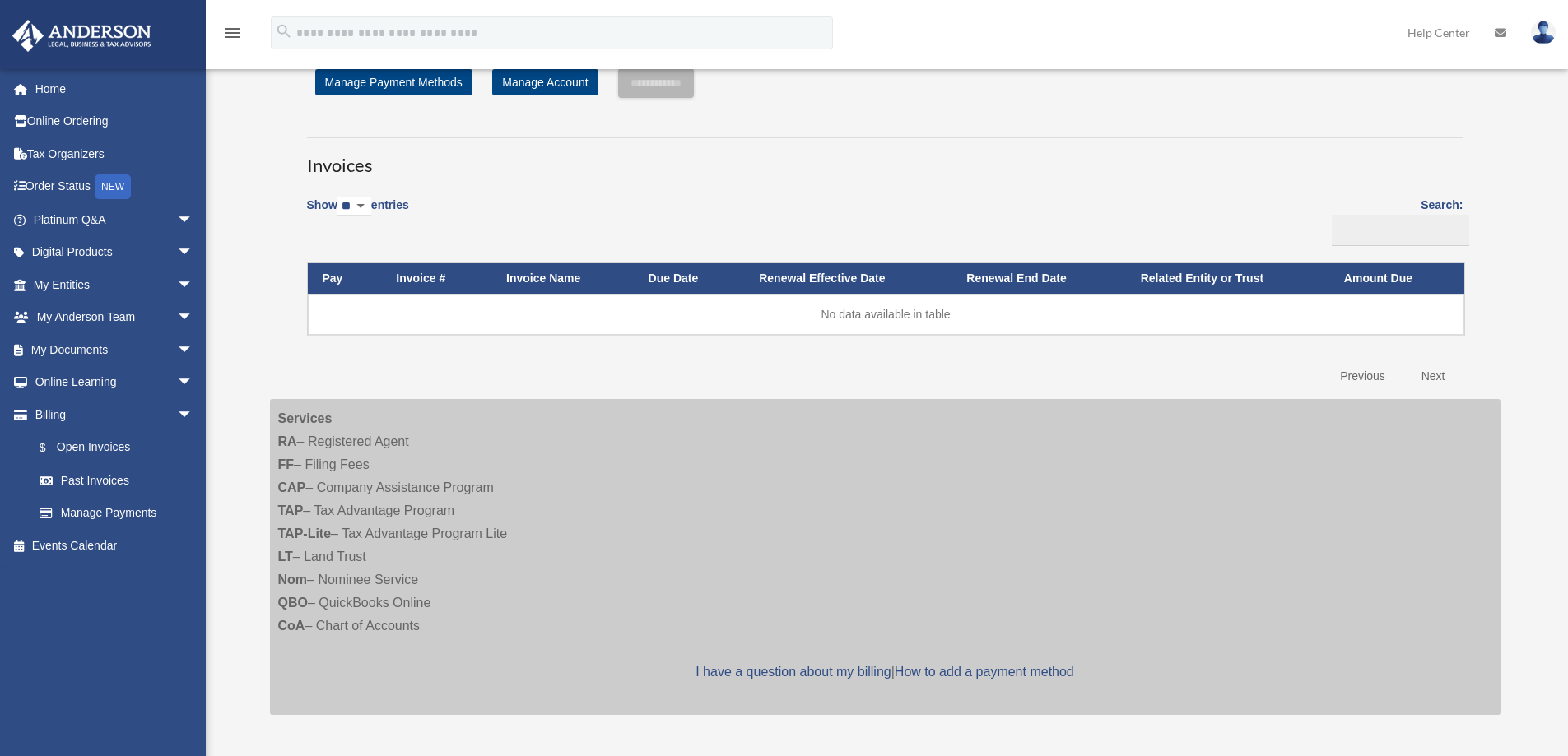
scroll to position [83, 0]
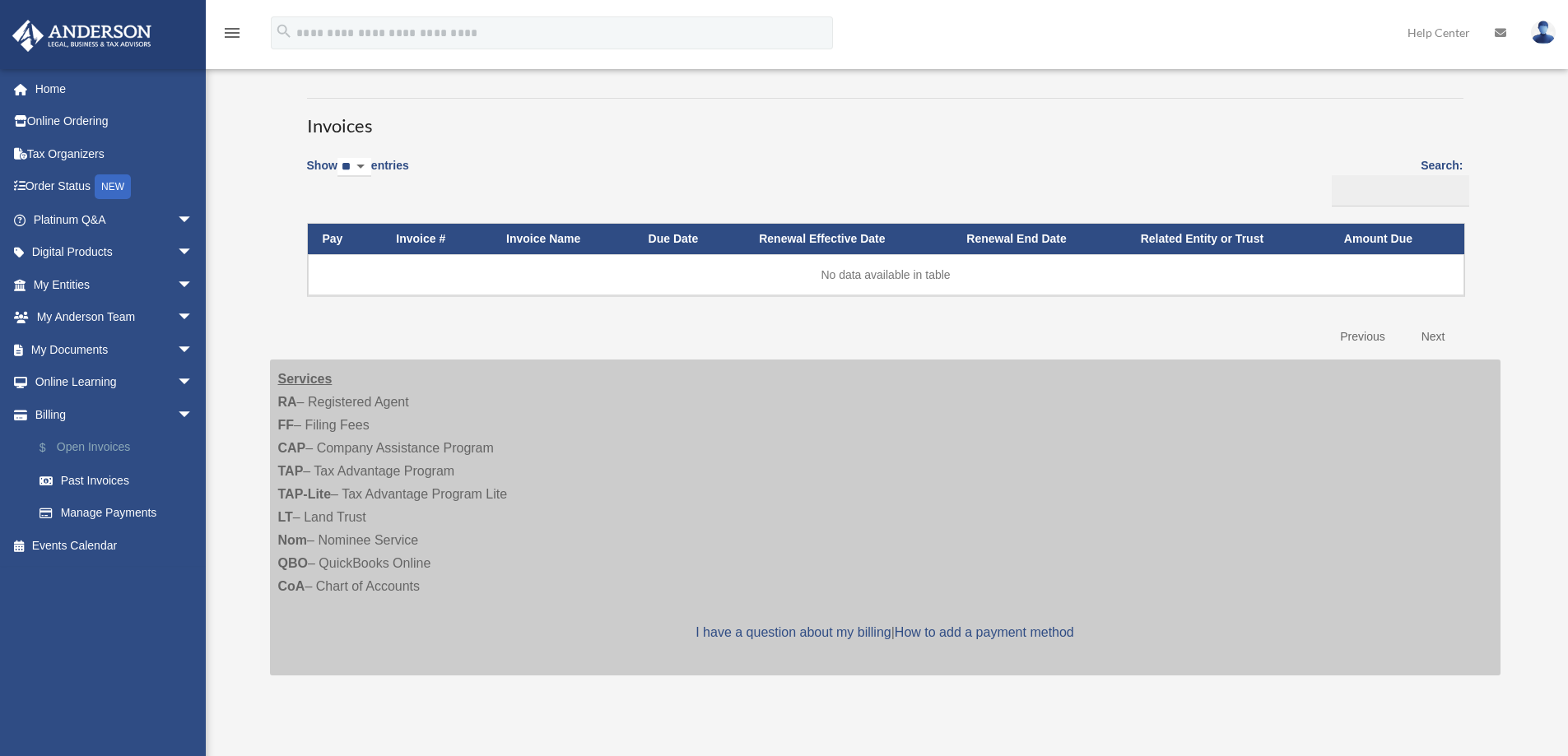
click at [96, 450] on link "$ Open Invoices" at bounding box center [121, 448] width 195 height 34
click at [96, 446] on link "$ Open Invoices" at bounding box center [121, 448] width 195 height 34
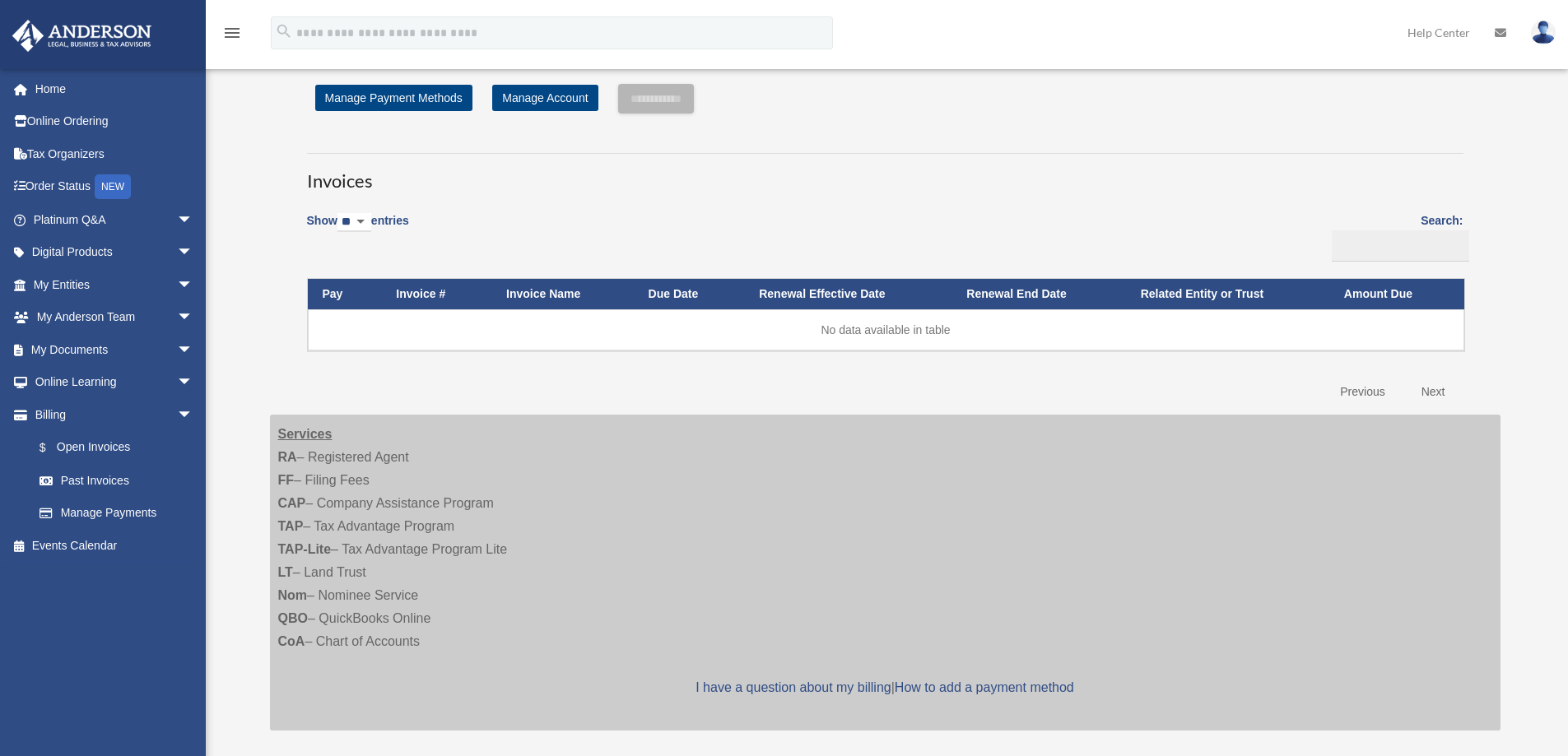
scroll to position [0, 0]
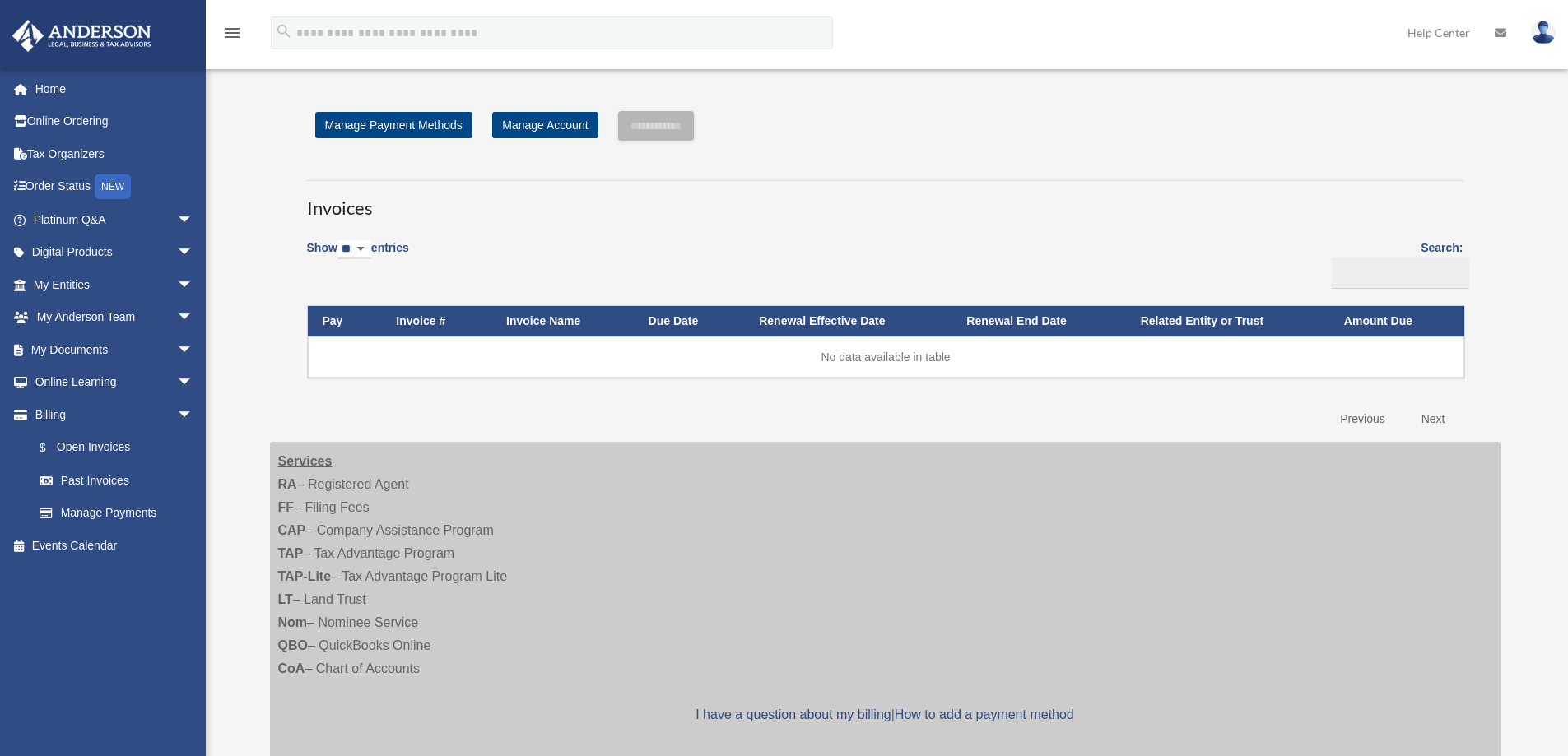
click at [1538, 32] on img at bounding box center [1544, 32] width 24 height 23
click at [1549, 26] on img at bounding box center [1544, 32] width 24 height 23
click at [1249, 143] on link "Logout" at bounding box center [1296, 143] width 164 height 34
